Goal: Navigation & Orientation: Find specific page/section

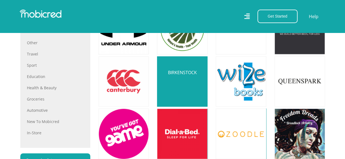
scroll to position [302, 0]
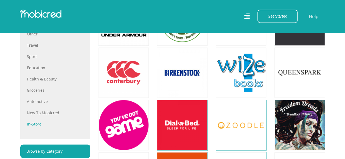
click at [33, 123] on link "In-store" at bounding box center [55, 124] width 57 height 6
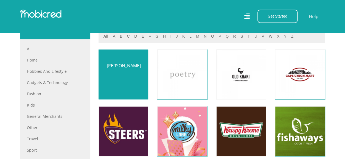
scroll to position [247, 0]
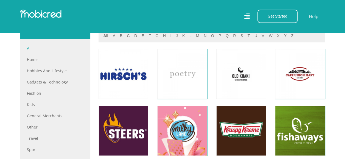
click at [30, 46] on link "All" at bounding box center [55, 48] width 57 height 6
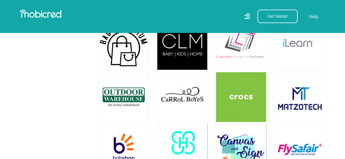
scroll to position [933, 0]
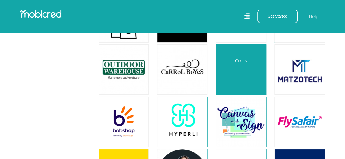
click at [236, 64] on link at bounding box center [240, 69] width 59 height 59
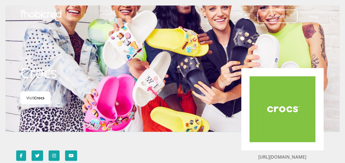
click at [39, 99] on span "Crocs" at bounding box center [39, 97] width 10 height 5
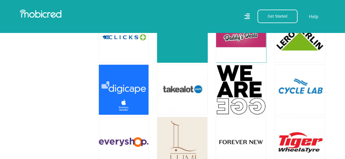
scroll to position [659, 0]
